Goal: Navigation & Orientation: Find specific page/section

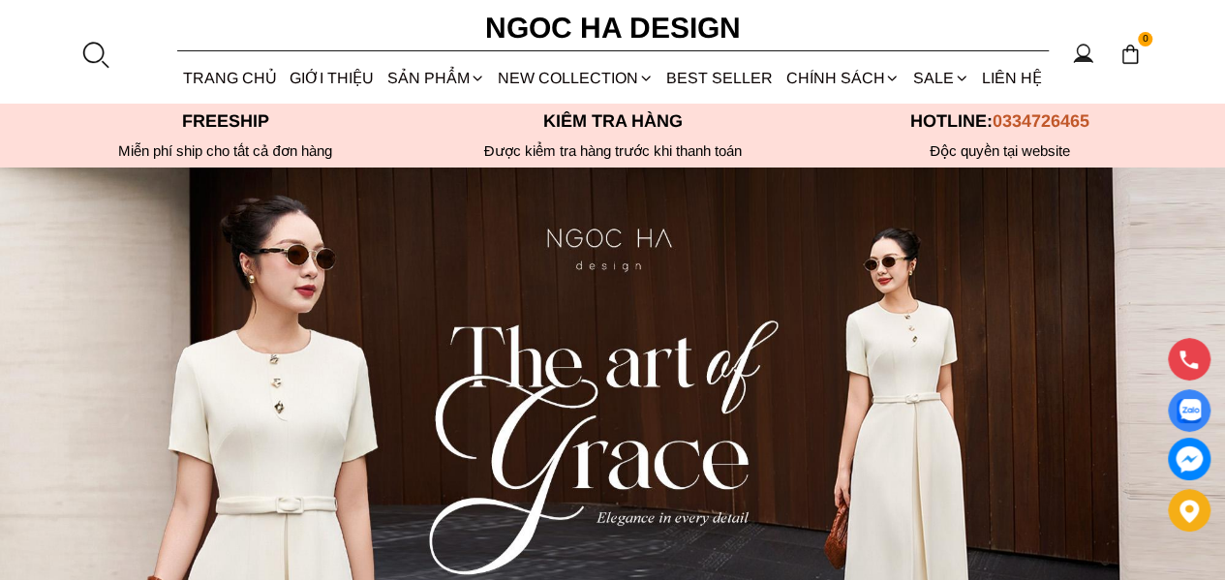
click at [0, 0] on link "Vest" at bounding box center [0, 0] width 0 height 0
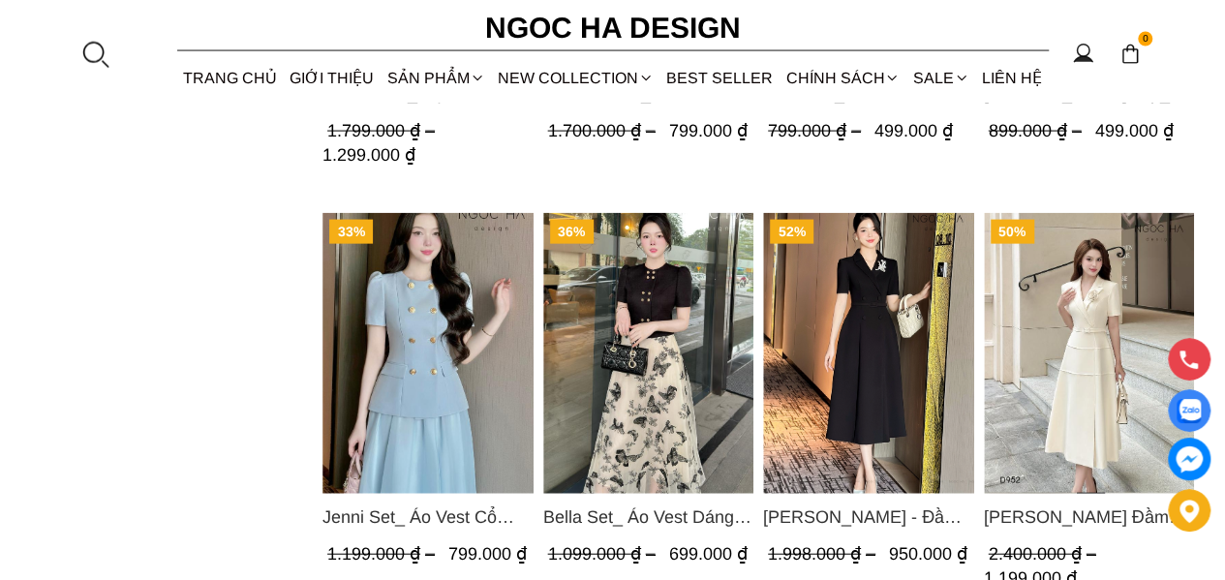
scroll to position [2034, 0]
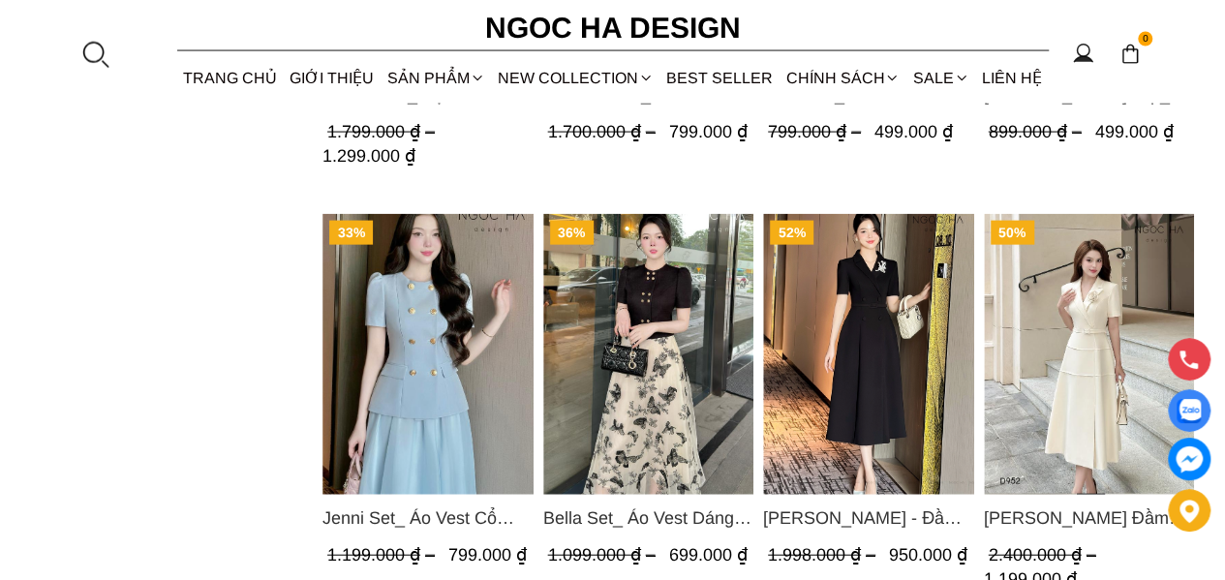
drag, startPoint x: 188, startPoint y: 361, endPoint x: 142, endPoint y: 280, distance: 93.2
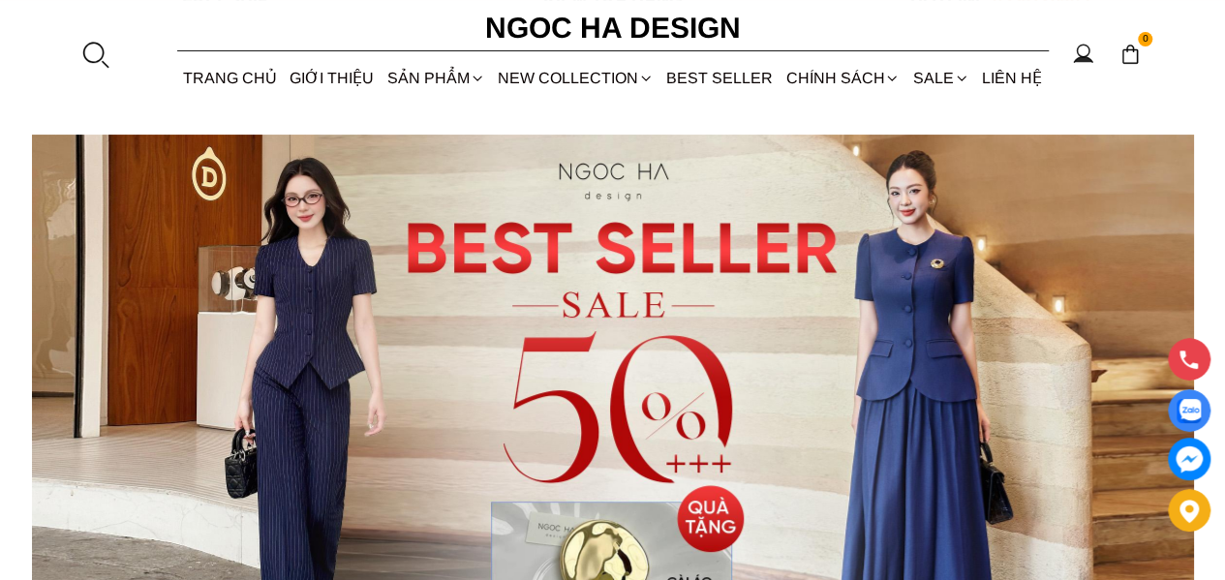
scroll to position [0, 0]
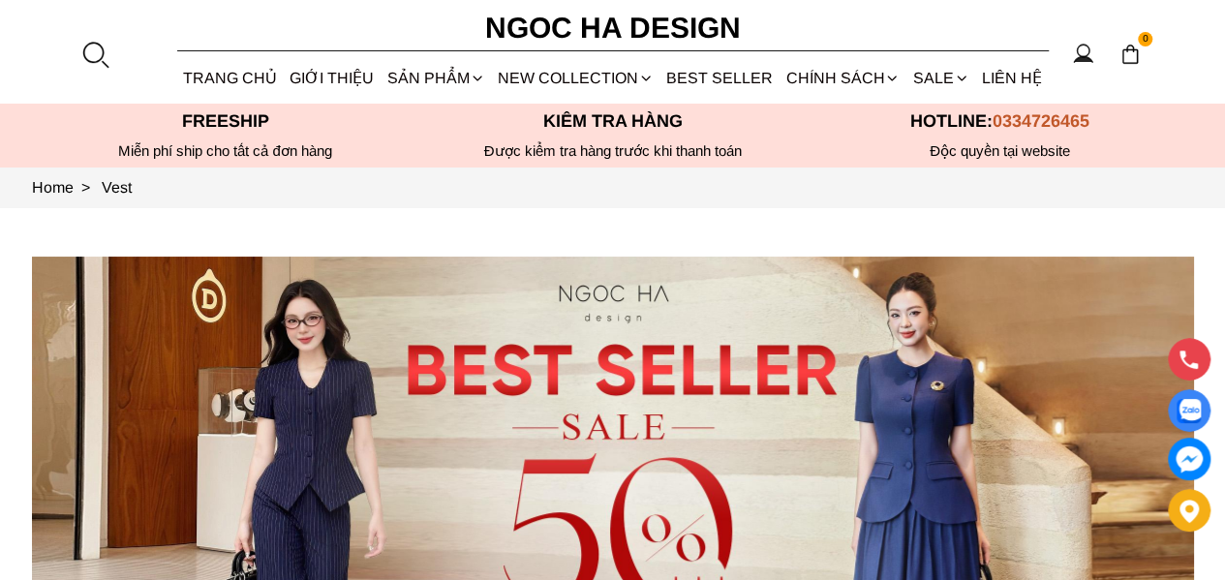
click at [948, 71] on link "SALE" at bounding box center [941, 77] width 69 height 51
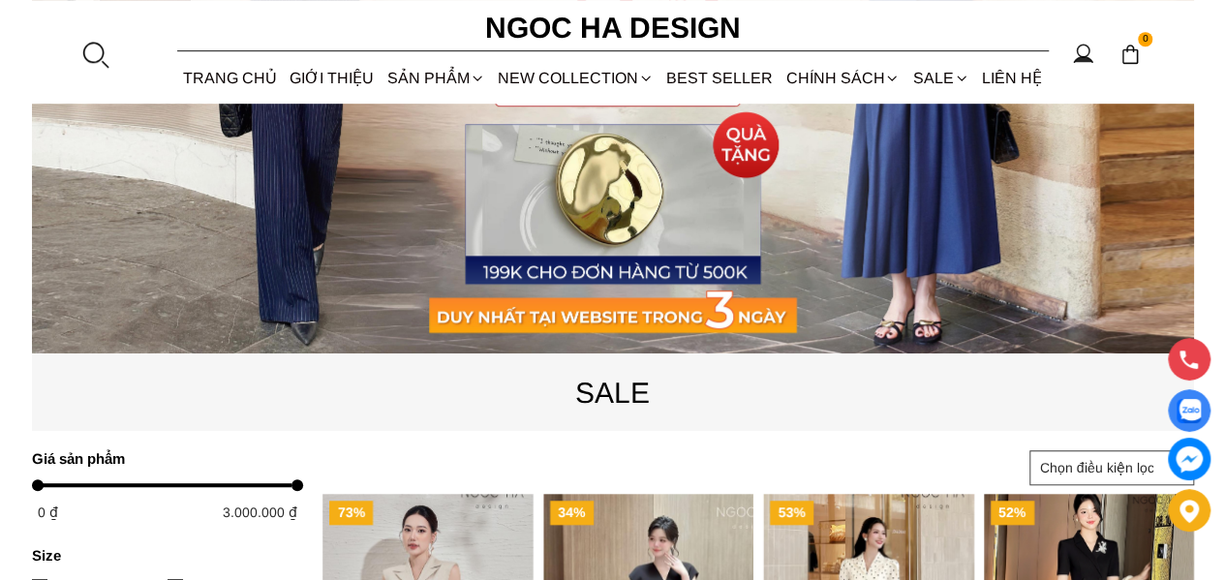
scroll to position [775, 0]
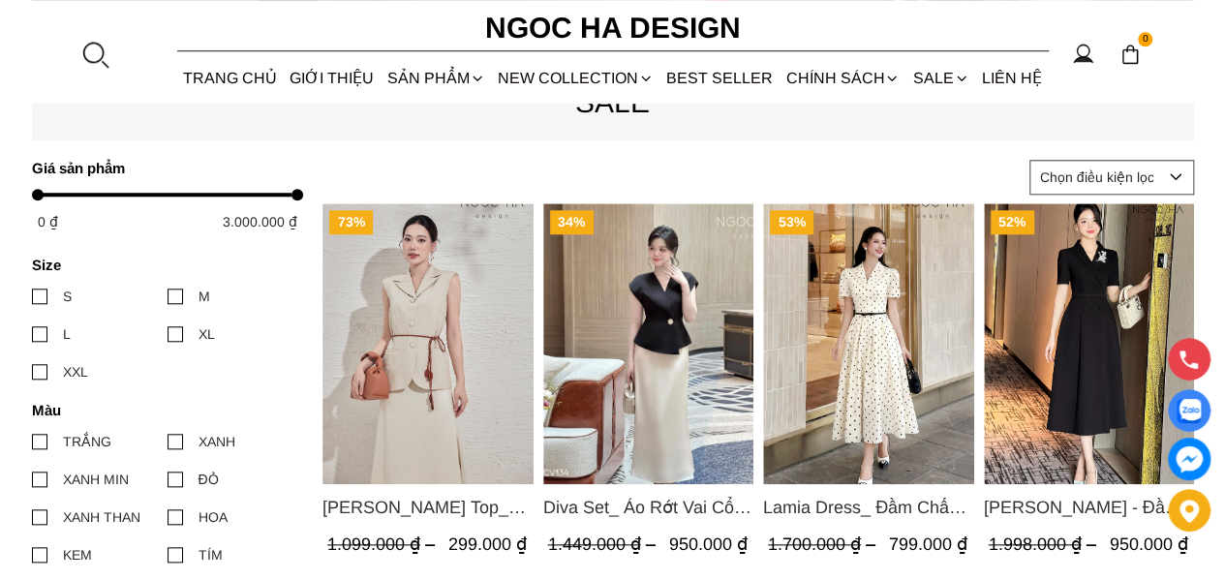
click at [0, 0] on link "Vest" at bounding box center [0, 0] width 0 height 0
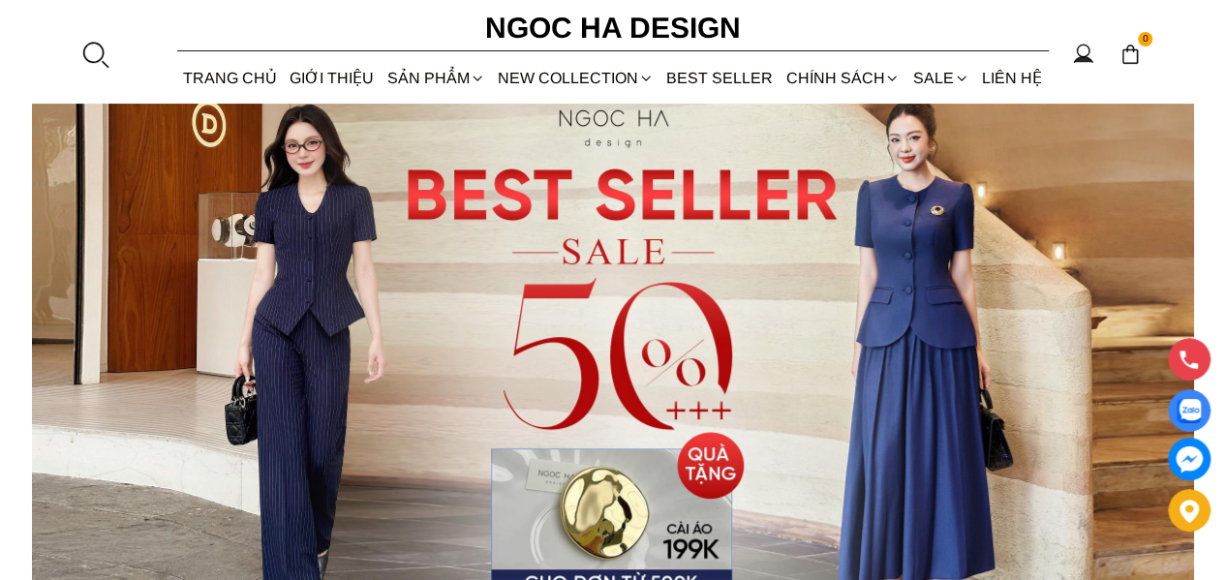
scroll to position [194, 0]
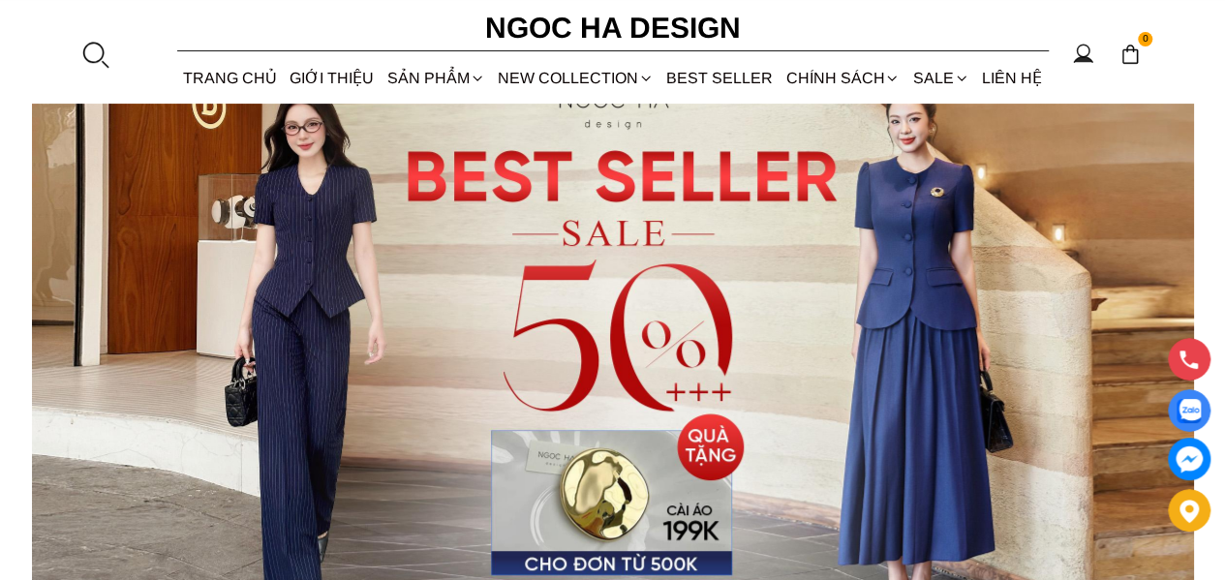
click at [949, 73] on link "SALE" at bounding box center [941, 77] width 69 height 51
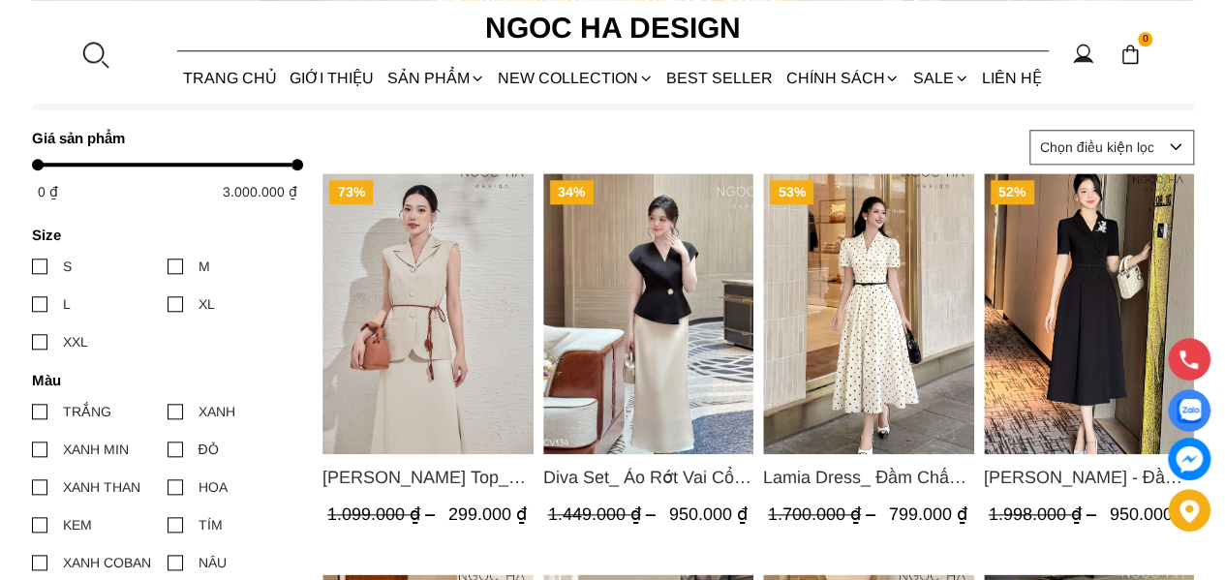
scroll to position [775, 0]
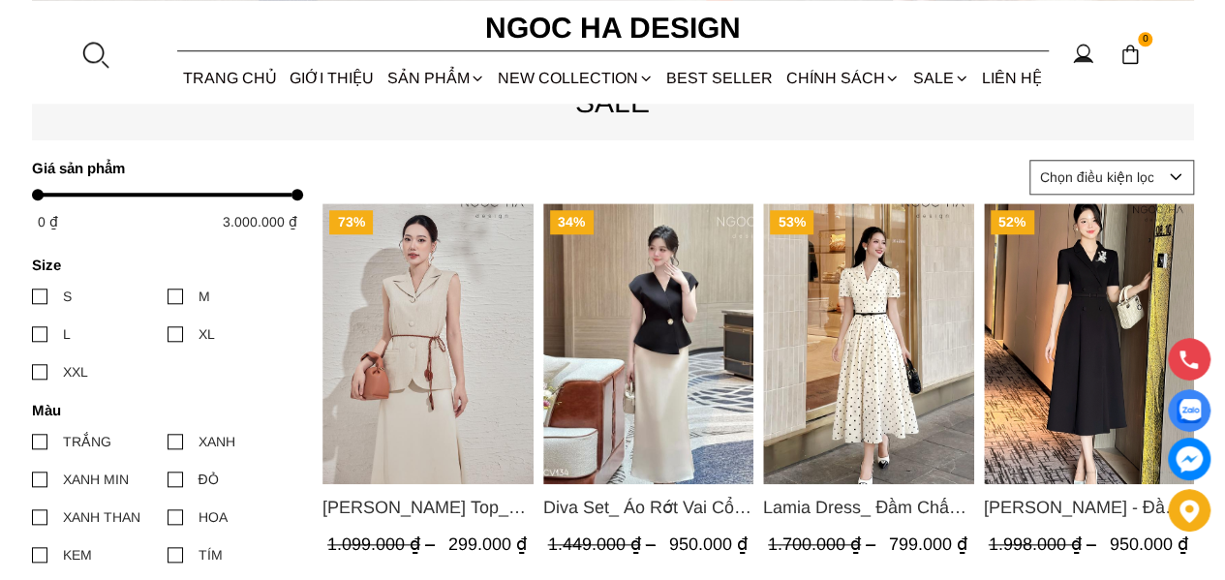
click at [32, 36] on section "0 Trang chủ Giới thiệu Sản phẩm [GEOGRAPHIC_DATA] Áo thun Áo sơ mi Áo Peplum Áo…" at bounding box center [612, 52] width 1225 height 104
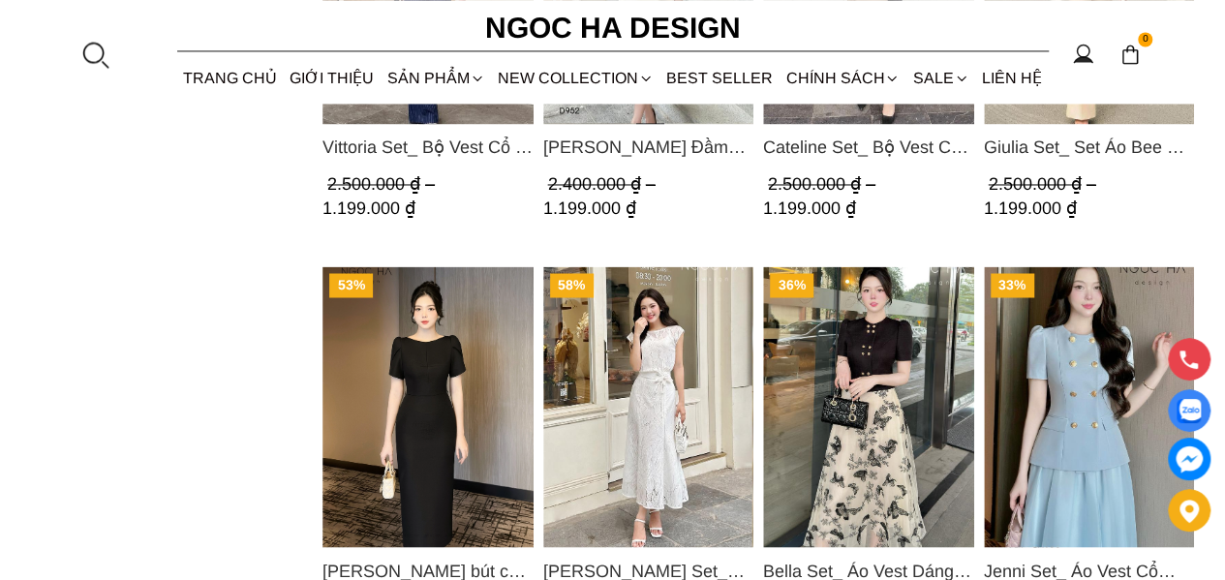
scroll to position [1408, 0]
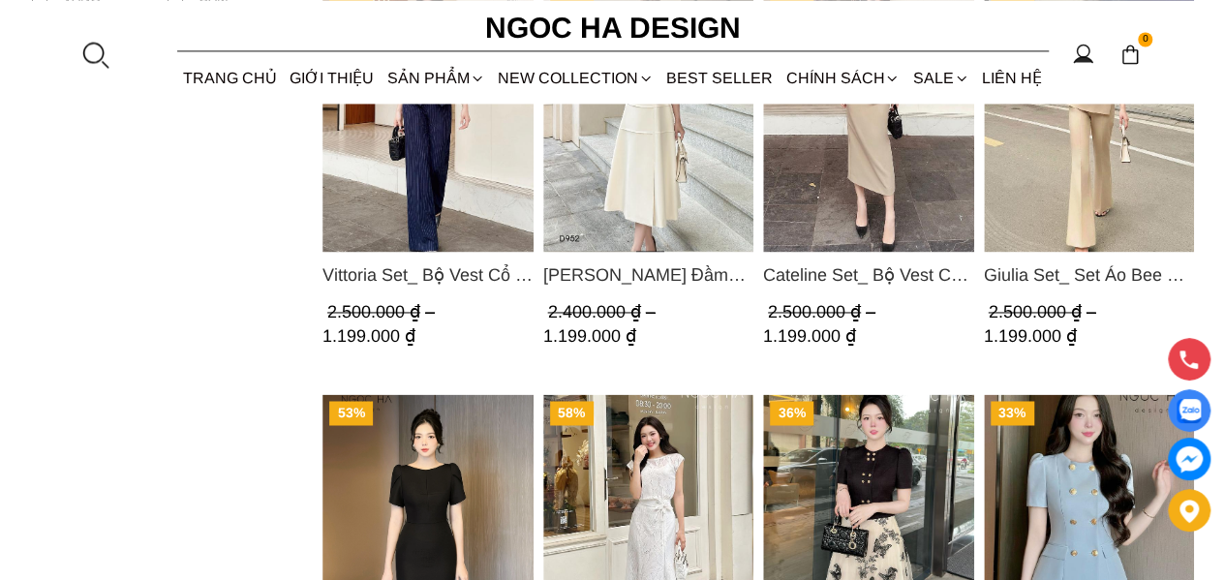
click at [0, 0] on link "Vest" at bounding box center [0, 0] width 0 height 0
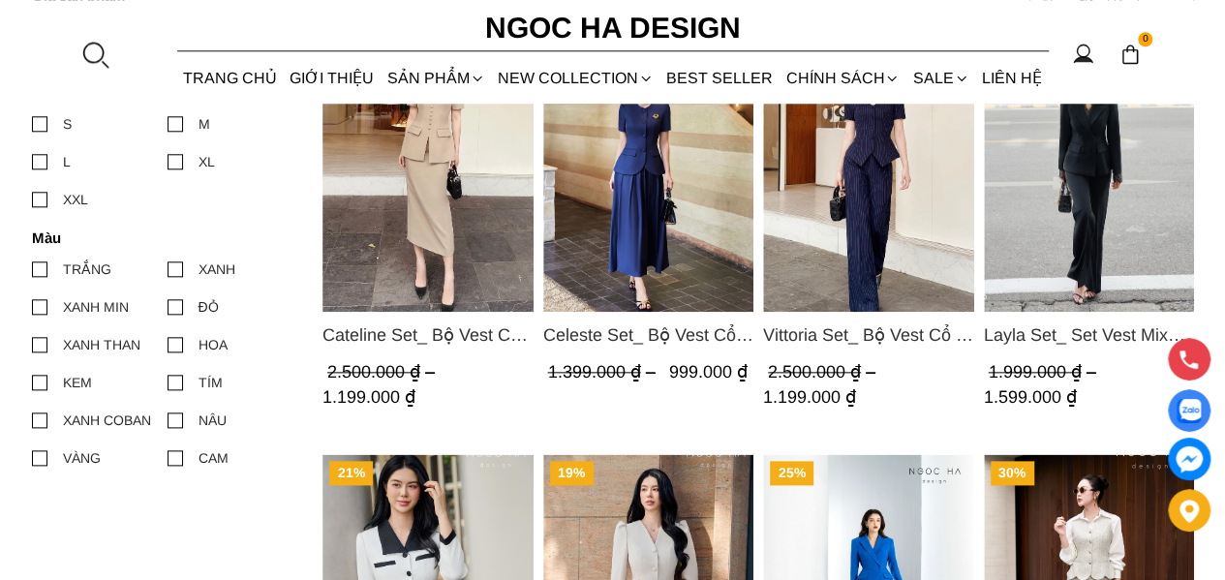
scroll to position [1065, 0]
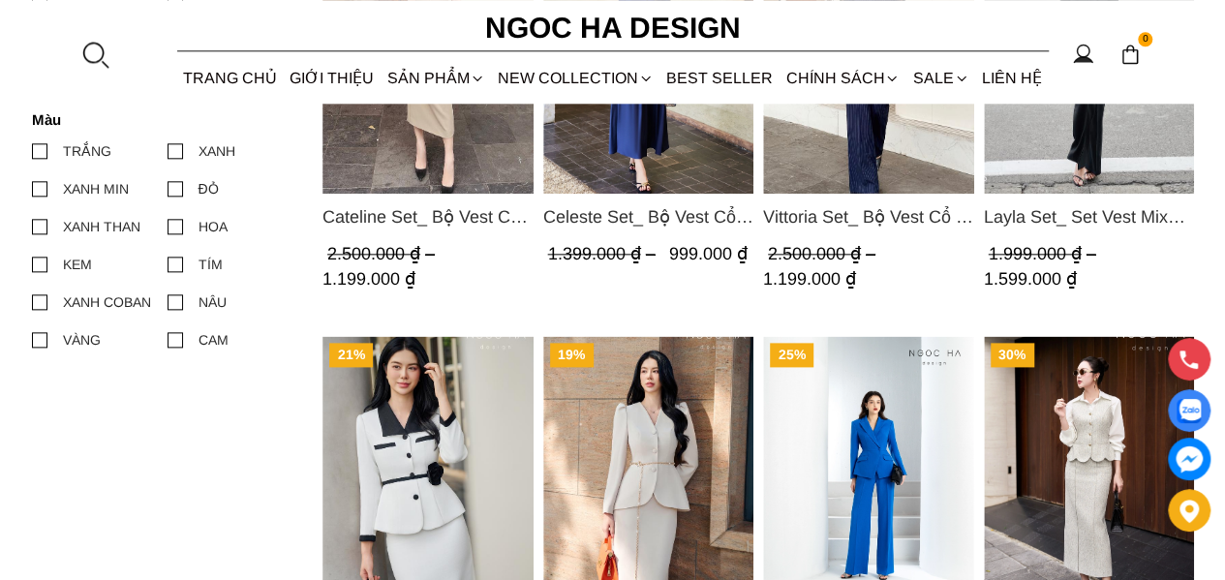
click at [74, 9] on section "0 Trang chủ Giới thiệu Sản phẩm [GEOGRAPHIC_DATA] Áo thun Áo sơ mi Áo Peplum Áo…" at bounding box center [612, 52] width 1225 height 104
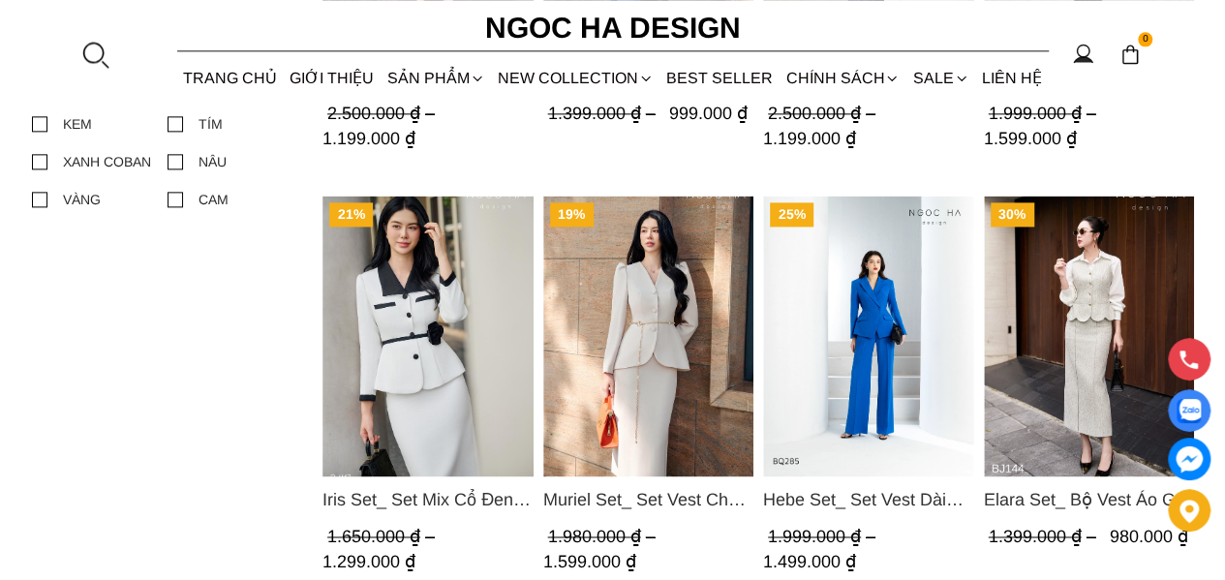
scroll to position [1259, 0]
